Goal: Check status: Check status

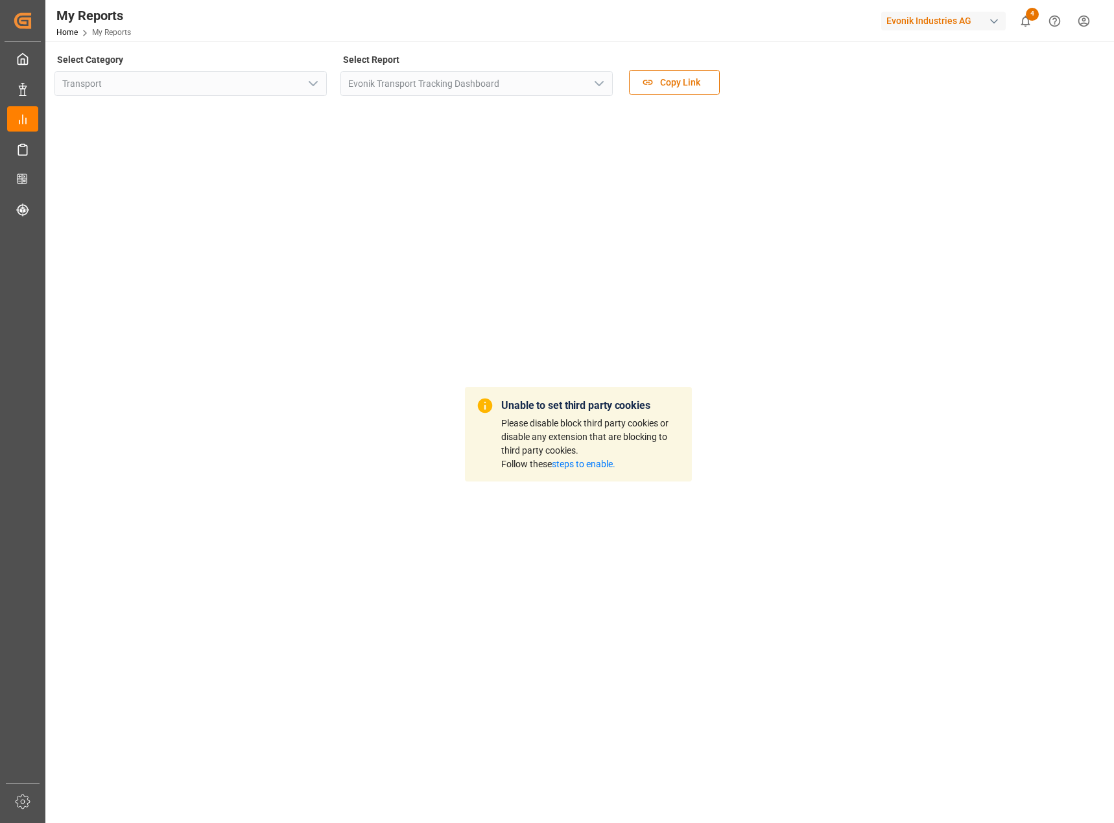
click at [577, 465] on link "steps to enable." at bounding box center [584, 464] width 64 height 10
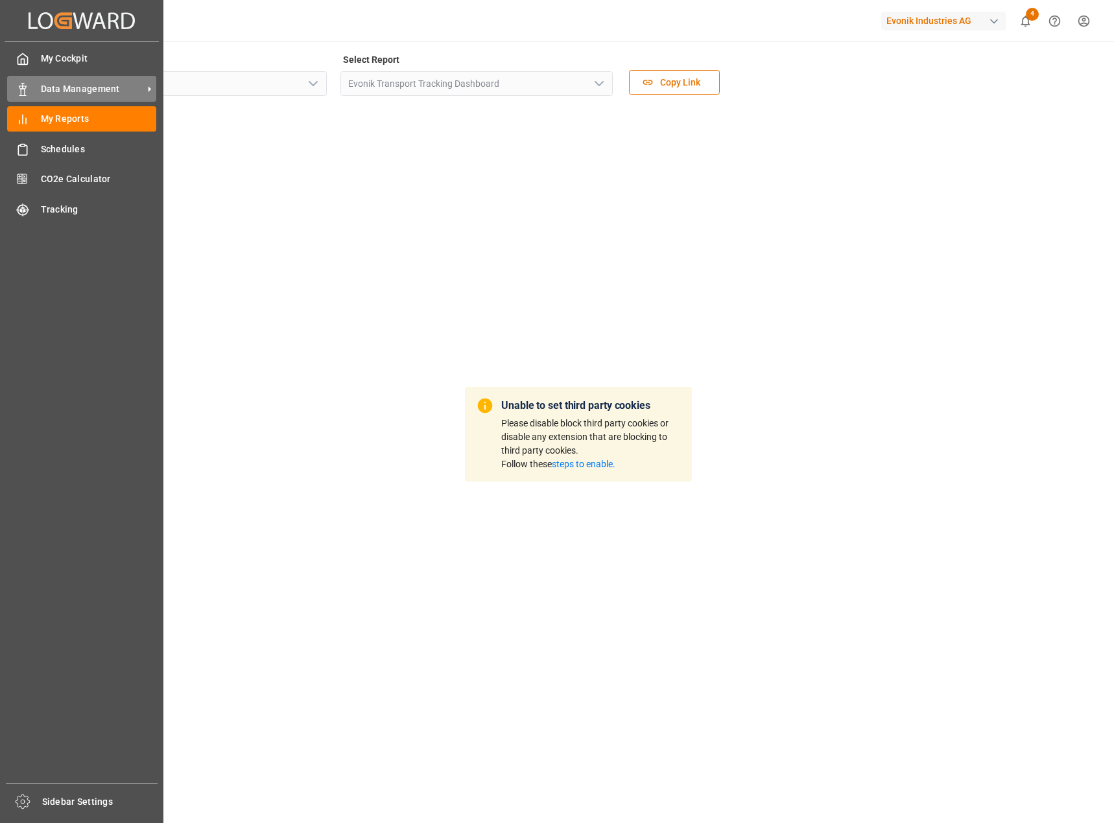
click at [87, 84] on span "Data Management" at bounding box center [92, 89] width 102 height 14
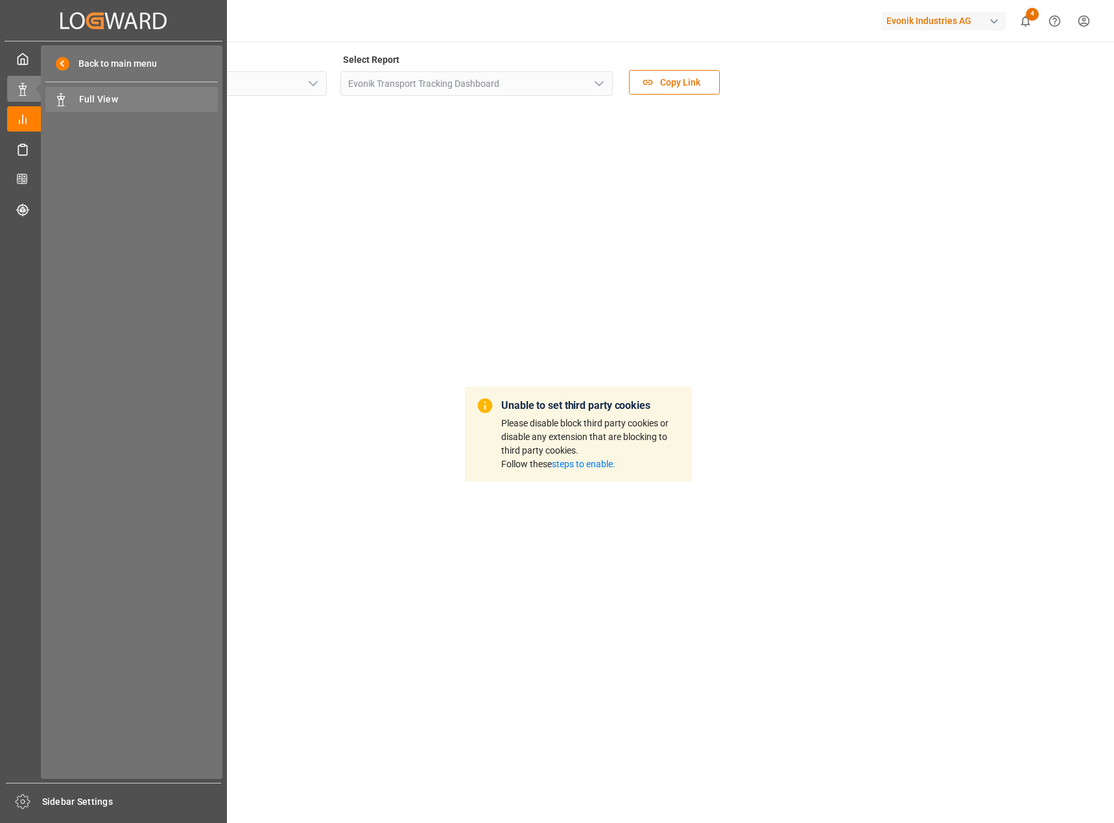
click at [180, 99] on span "Full View" at bounding box center [148, 100] width 139 height 14
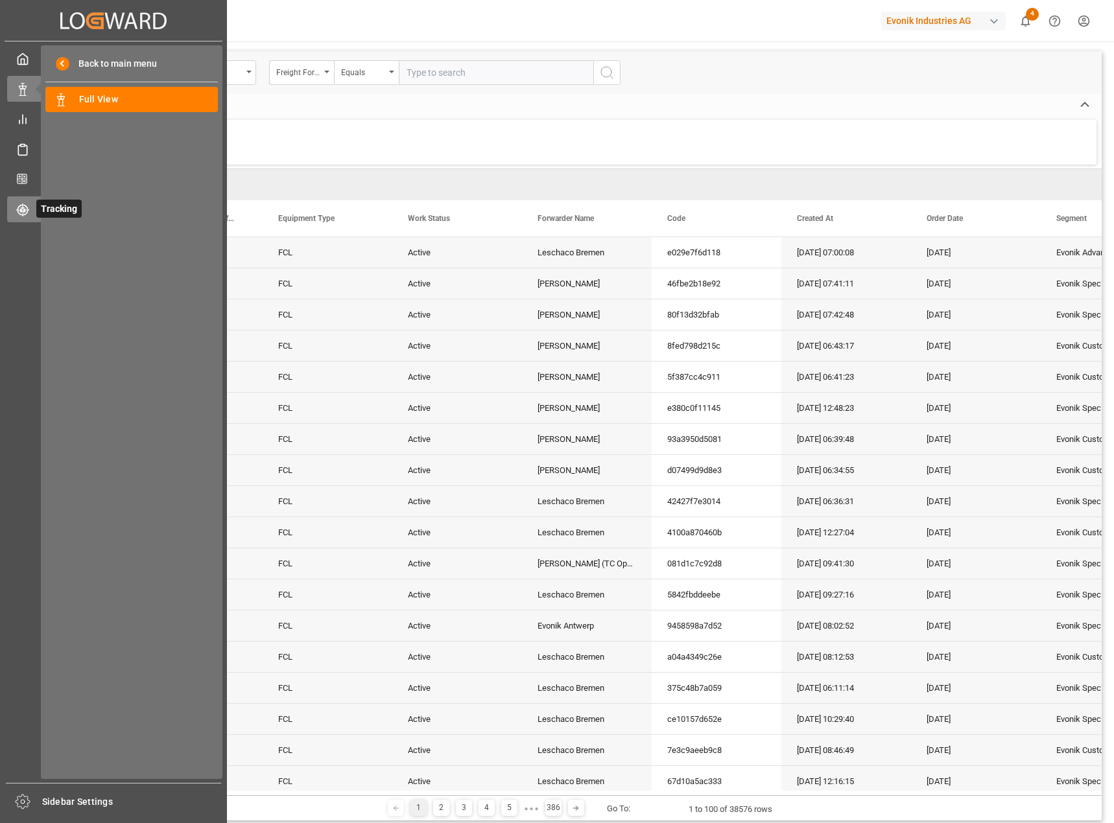
click at [25, 211] on icon at bounding box center [24, 211] width 3 height 4
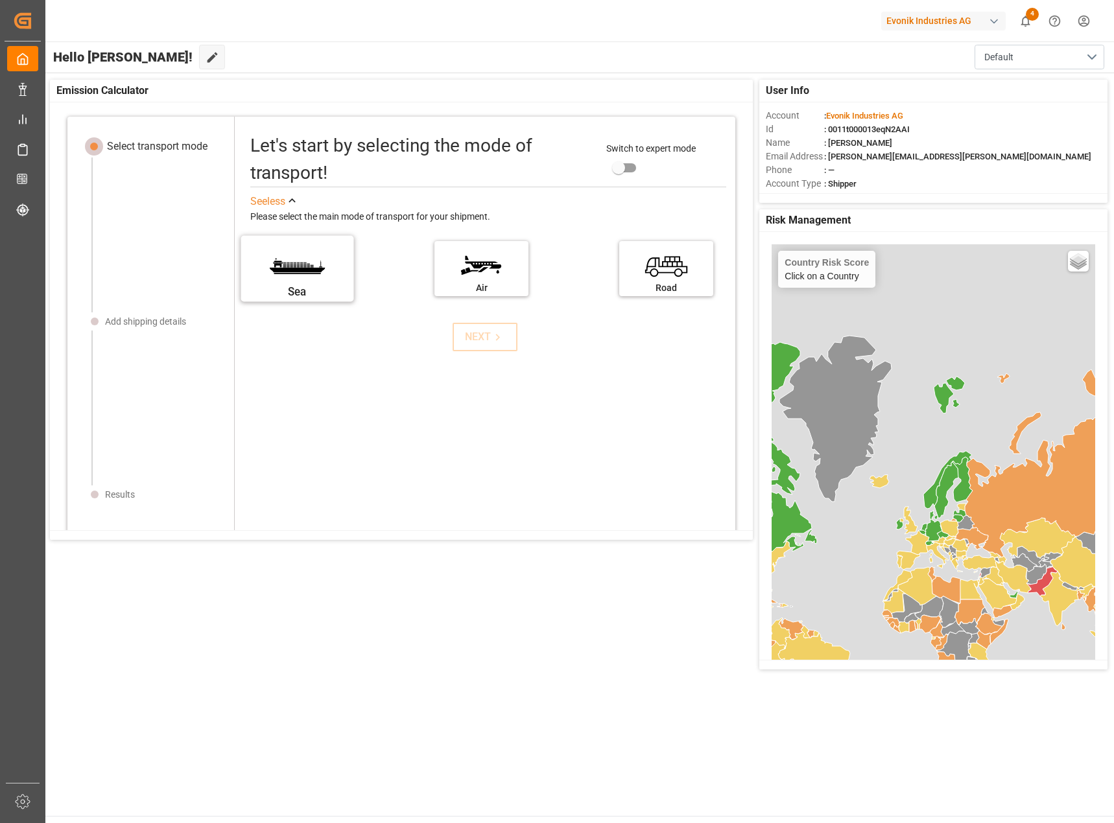
click at [291, 266] on label "Sea" at bounding box center [296, 264] width 97 height 54
click at [0, 0] on input "Sea" at bounding box center [0, 0] width 0 height 0
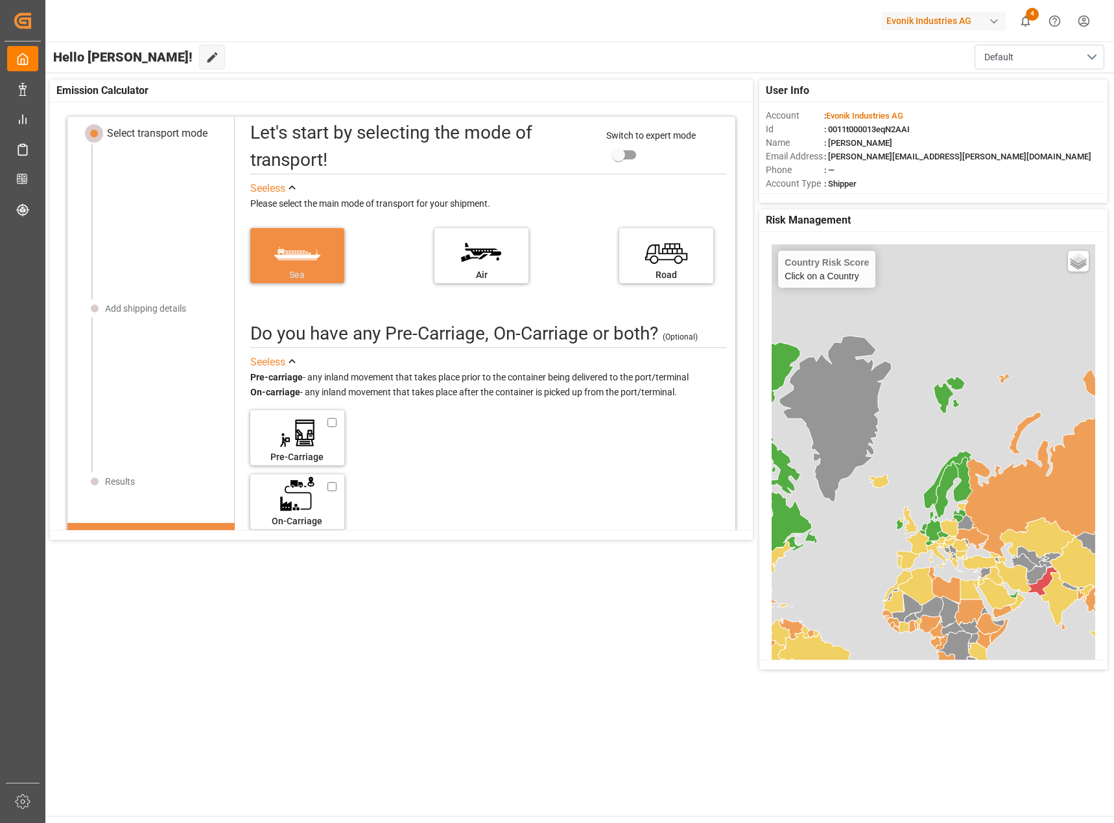
scroll to position [86, 0]
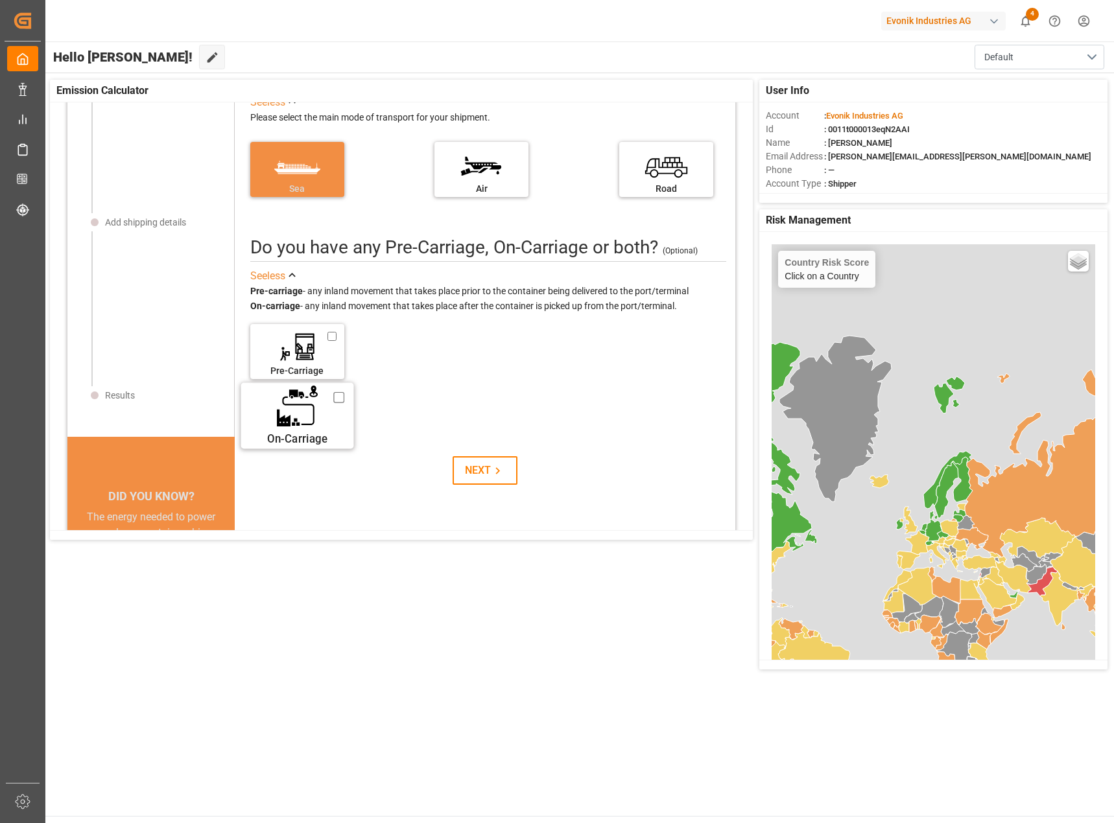
click at [308, 410] on label "On-Carriage" at bounding box center [296, 411] width 97 height 54
click at [333, 405] on input "On-Carriage" at bounding box center [338, 398] width 11 height 14
checkbox input "true"
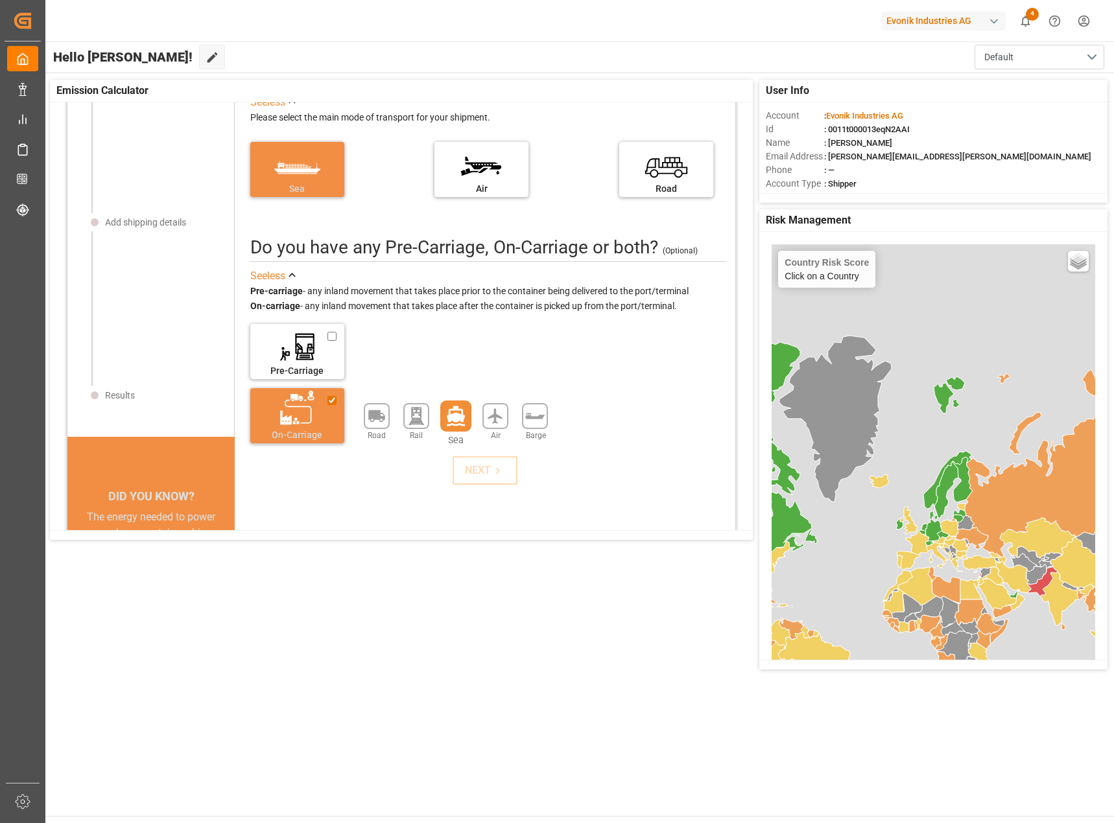
click at [447, 421] on icon at bounding box center [456, 416] width 18 height 20
click at [491, 464] on icon at bounding box center [498, 471] width 14 height 14
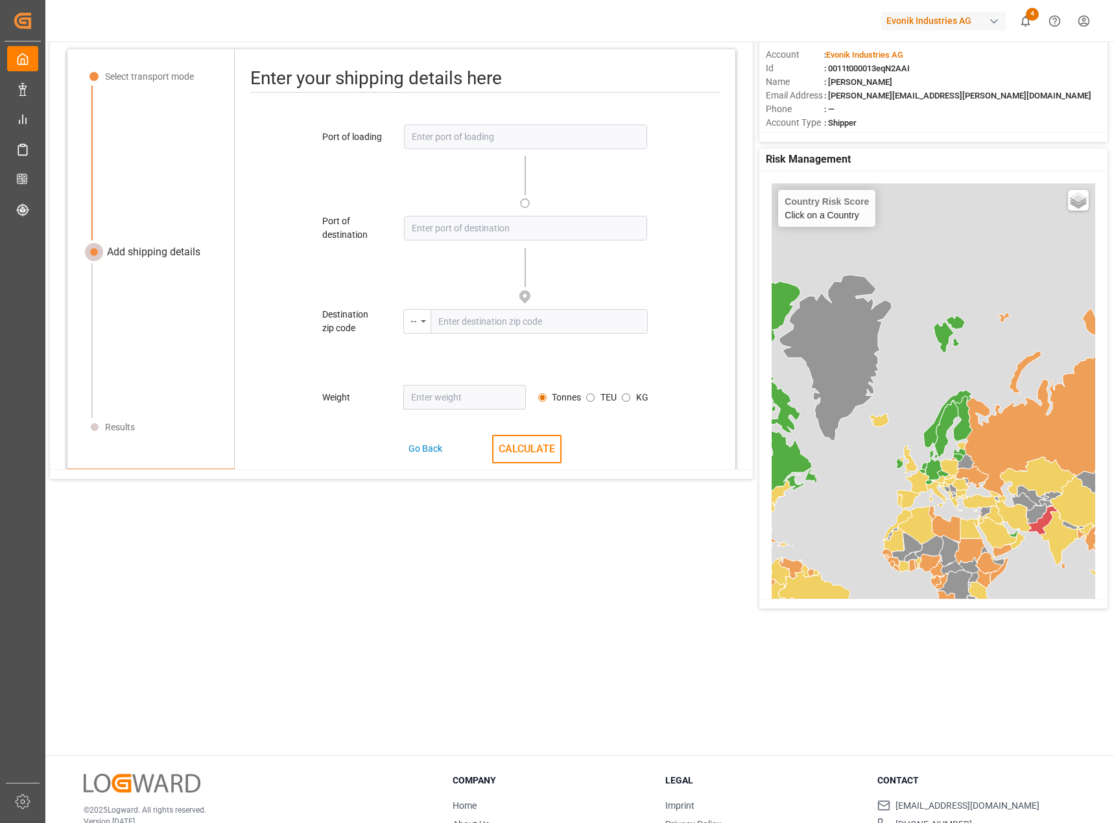
scroll to position [0, 0]
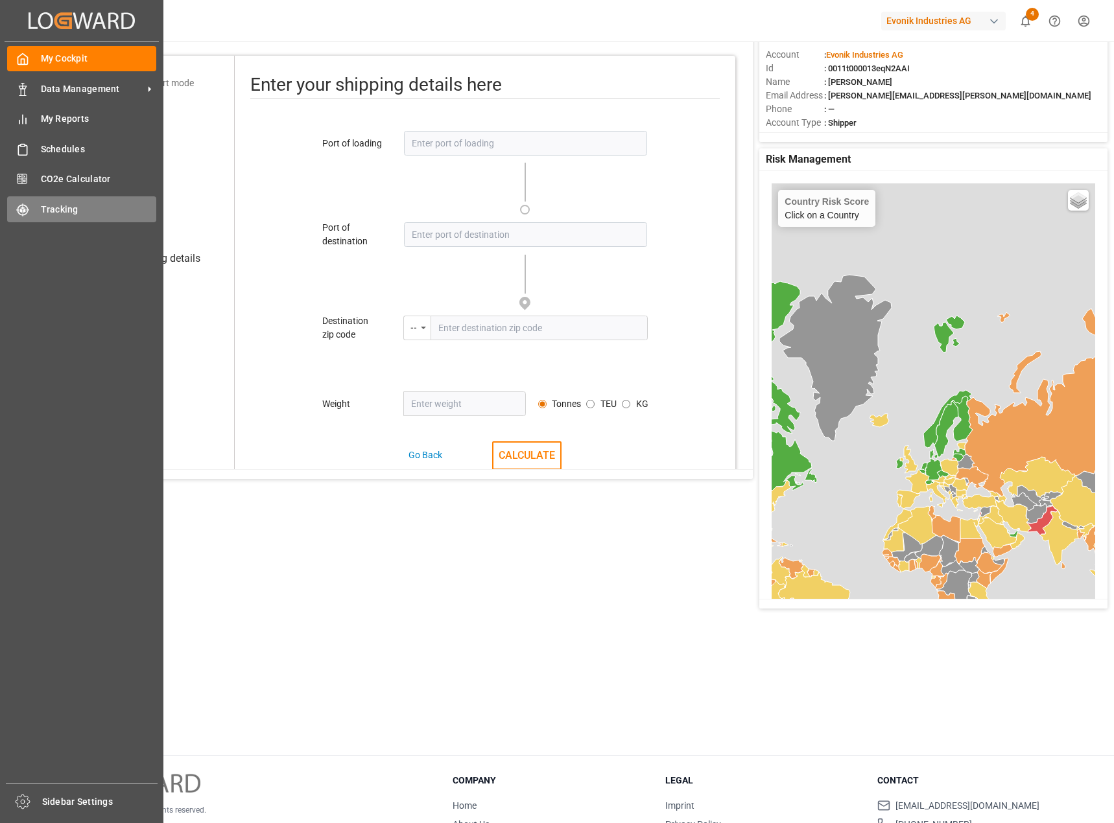
click at [54, 213] on span "Tracking" at bounding box center [99, 210] width 116 height 14
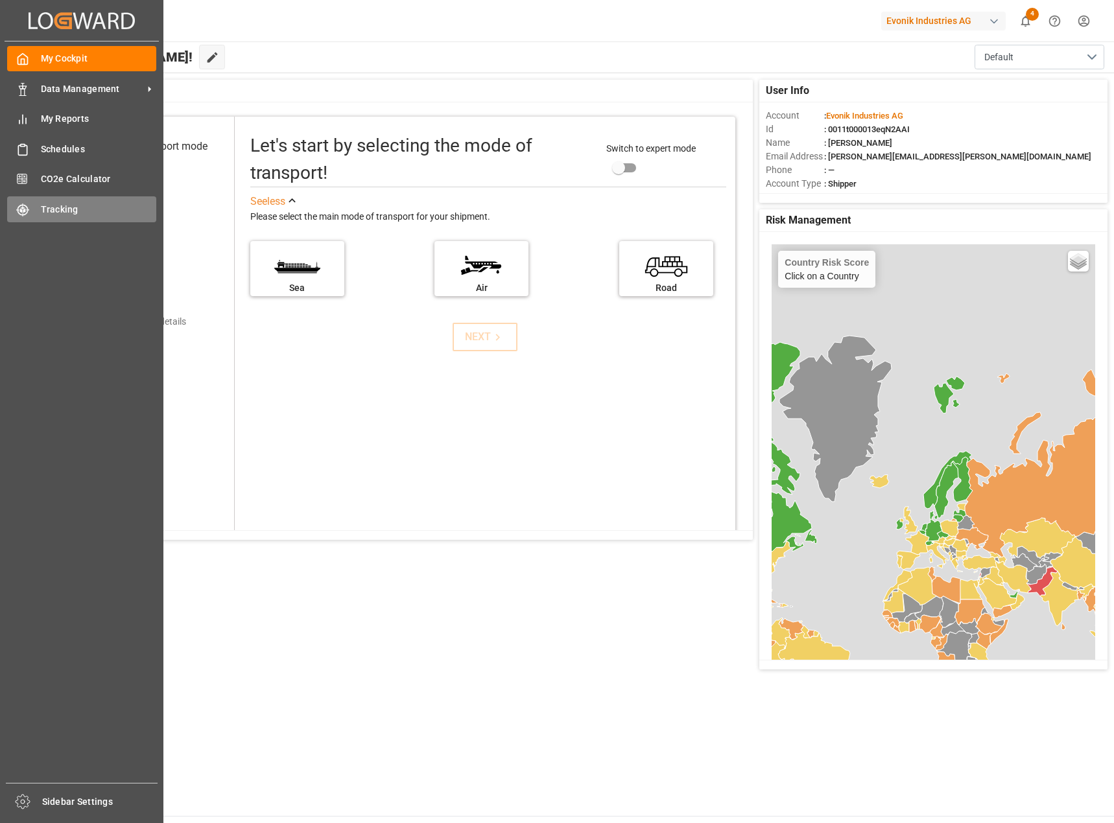
click at [91, 207] on span "Tracking" at bounding box center [99, 210] width 116 height 14
click at [90, 154] on span "Schedules" at bounding box center [99, 150] width 116 height 14
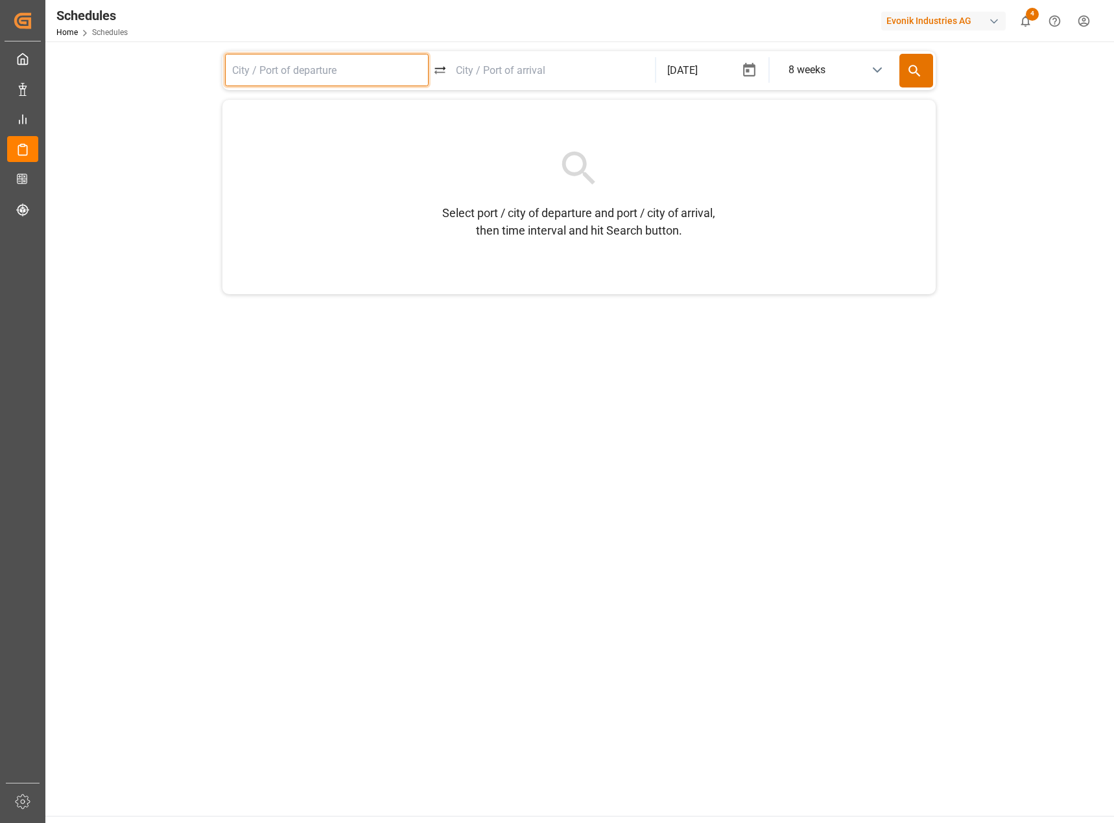
click at [368, 74] on input at bounding box center [327, 70] width 204 height 32
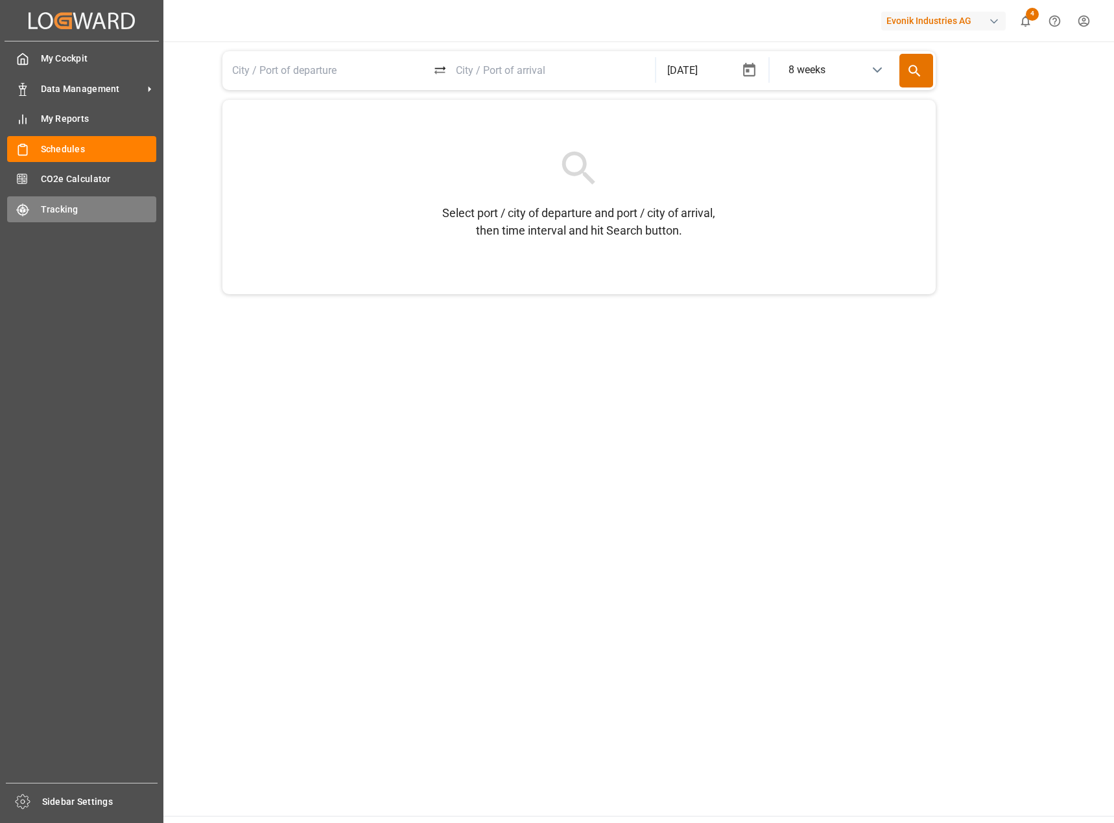
click at [80, 214] on span "Tracking" at bounding box center [99, 210] width 116 height 14
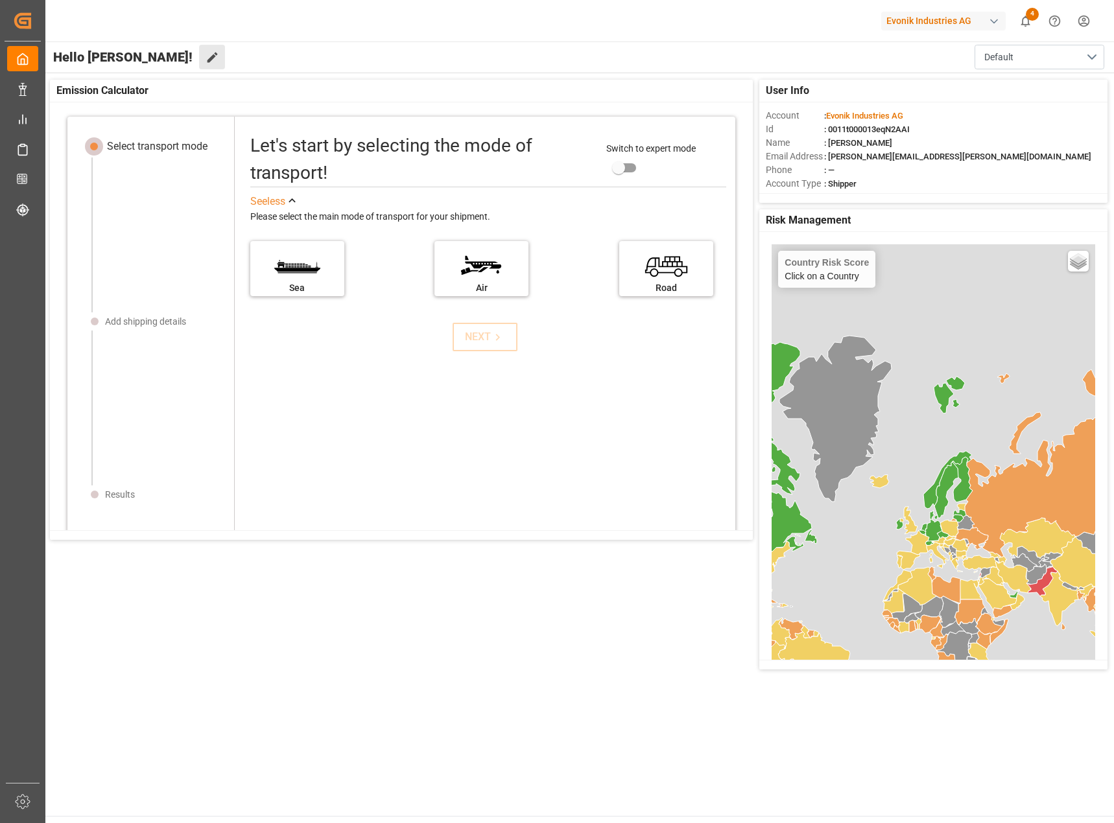
click at [199, 60] on button "Edit Cockpit" at bounding box center [212, 57] width 26 height 25
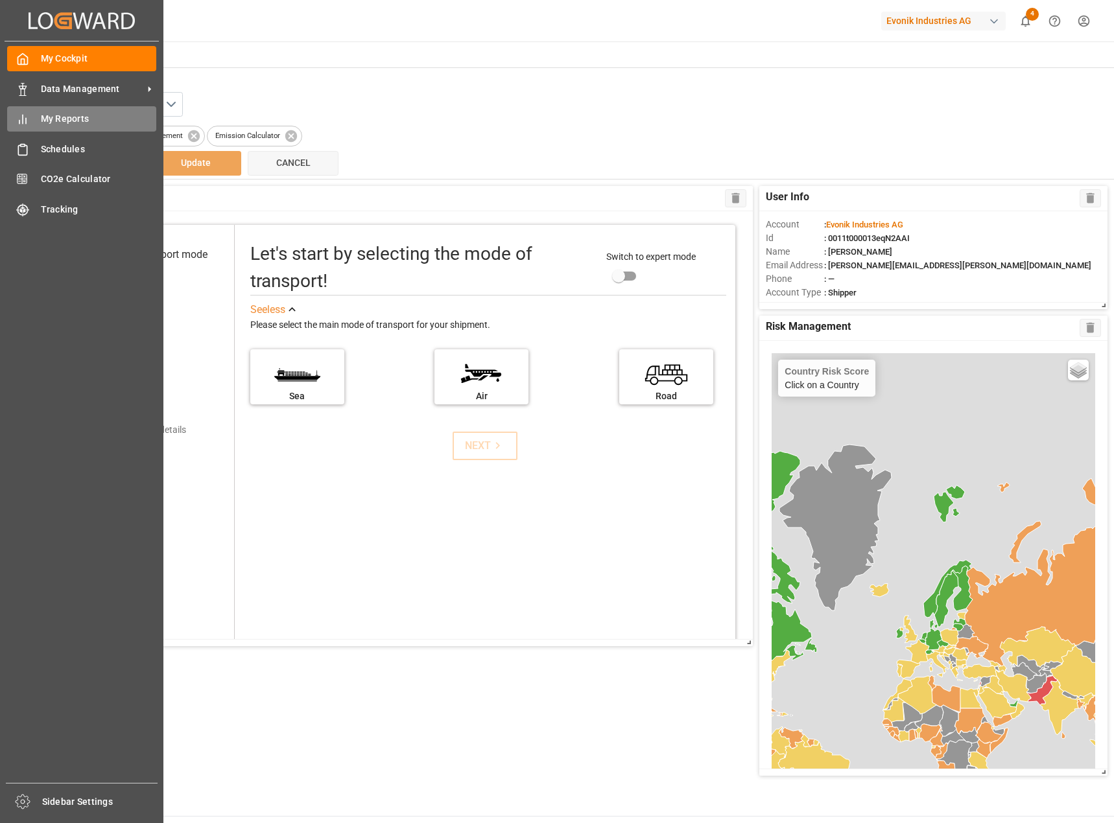
click at [99, 120] on span "My Reports" at bounding box center [99, 119] width 116 height 14
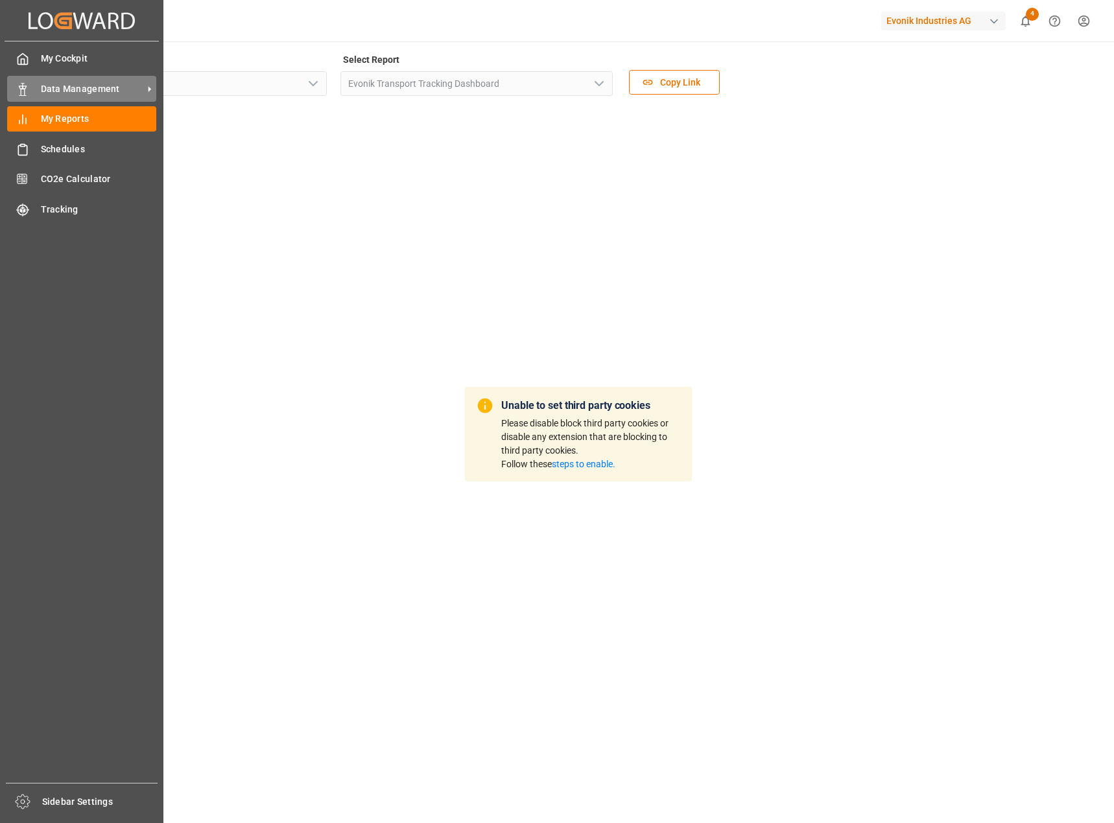
click at [84, 89] on span "Data Management" at bounding box center [92, 89] width 102 height 14
